Goal: Find specific page/section: Find specific page/section

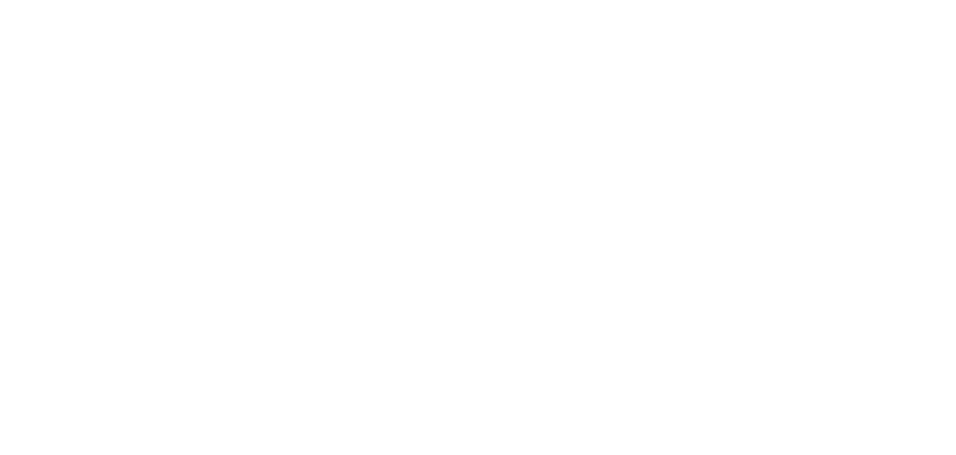
scroll to position [1399, 0]
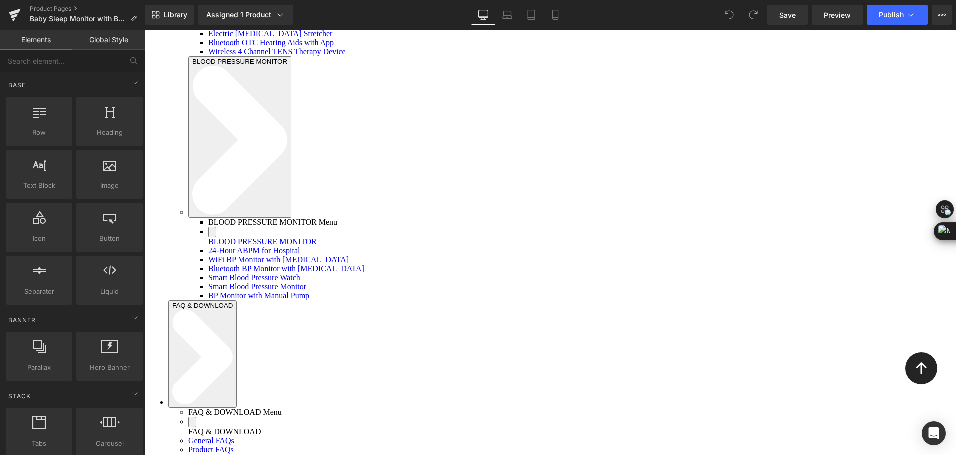
scroll to position [4748, 0]
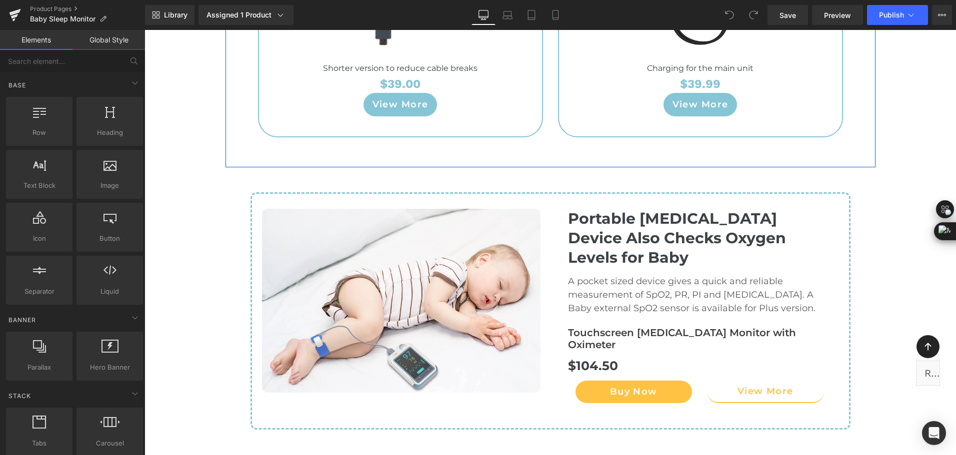
scroll to position [5848, 0]
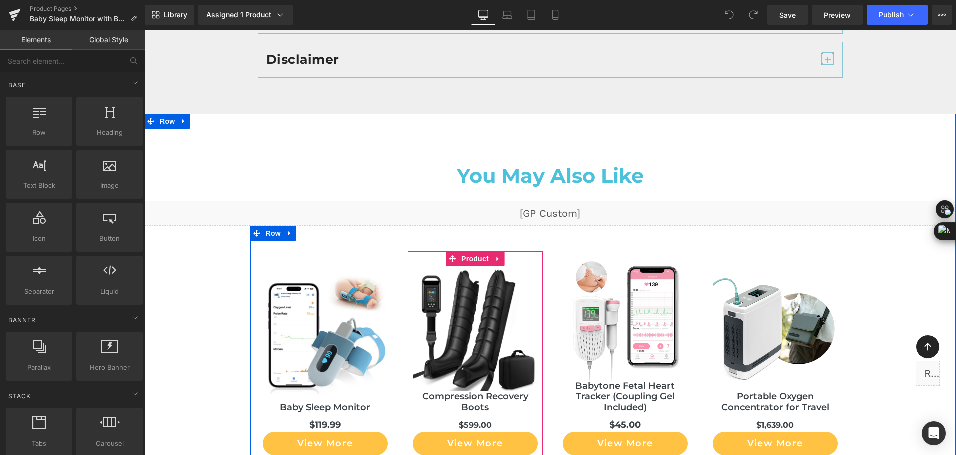
scroll to position [5248, 0]
